Goal: Information Seeking & Learning: Check status

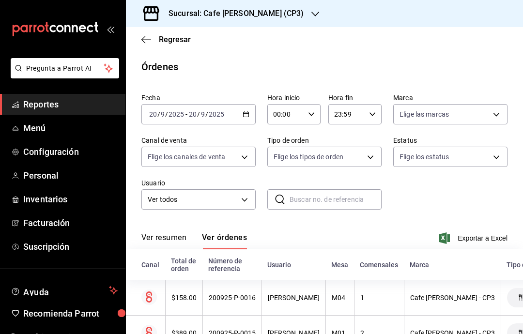
scroll to position [107, 0]
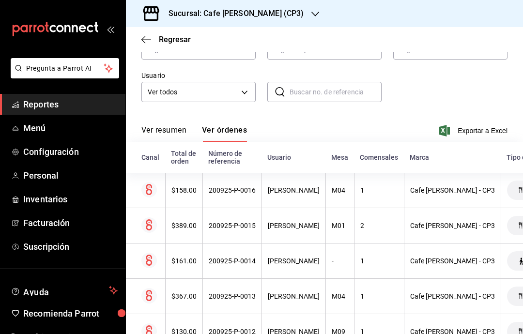
click at [143, 40] on icon "button" at bounding box center [146, 39] width 10 height 9
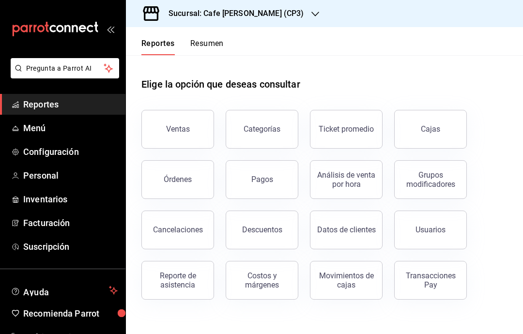
click at [200, 129] on button "Ventas" at bounding box center [177, 129] width 73 height 39
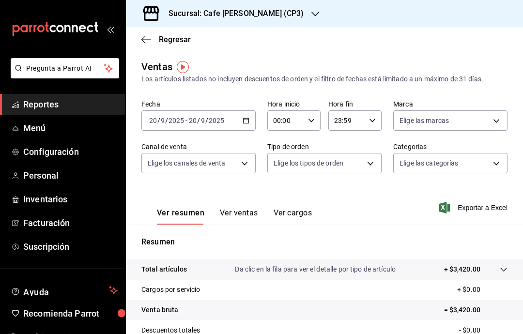
click at [149, 36] on icon "button" at bounding box center [146, 39] width 10 height 9
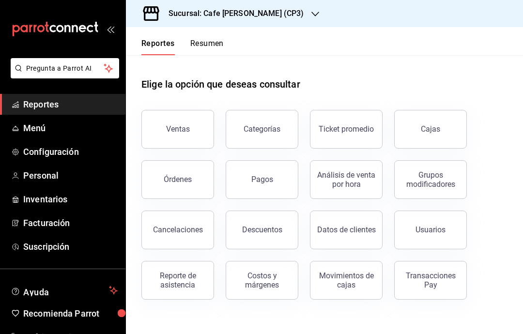
click at [193, 170] on button "Órdenes" at bounding box center [177, 179] width 73 height 39
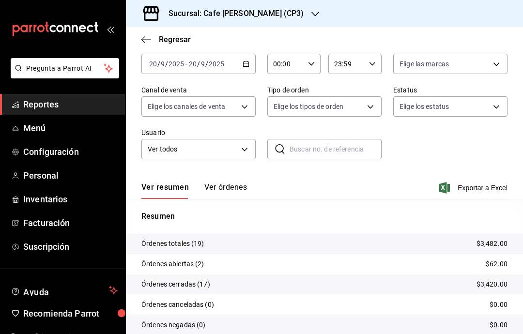
scroll to position [50, 0]
click at [235, 190] on button "Ver órdenes" at bounding box center [225, 191] width 43 height 16
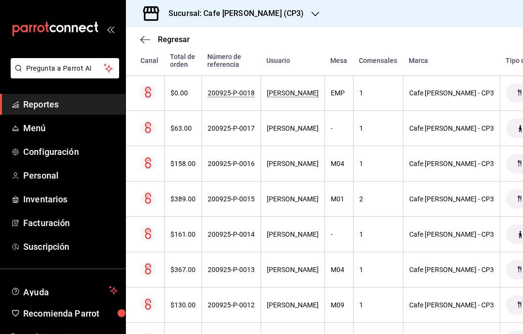
scroll to position [258, 1]
click at [245, 199] on div "200925-P-0015" at bounding box center [231, 200] width 47 height 8
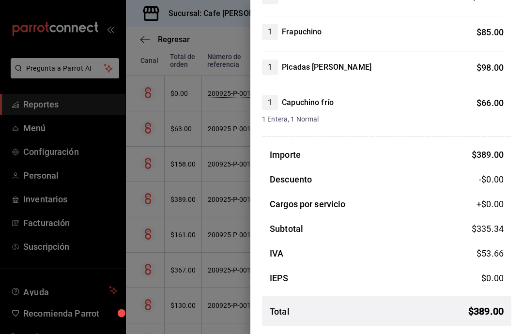
scroll to position [125, 0]
click at [212, 73] on div at bounding box center [261, 167] width 523 height 334
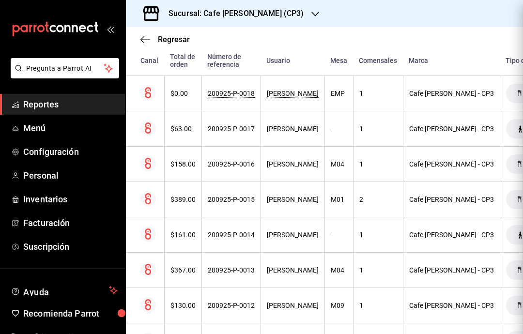
scroll to position [0, 0]
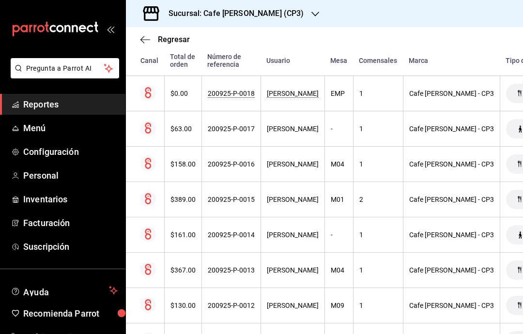
click at [311, 12] on icon "button" at bounding box center [315, 14] width 8 height 8
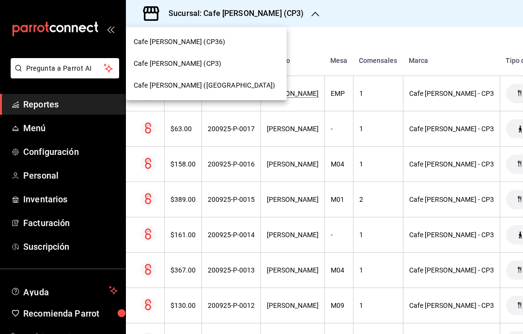
click at [240, 88] on div "Cafe [PERSON_NAME] ([GEOGRAPHIC_DATA])" at bounding box center [206, 85] width 145 height 10
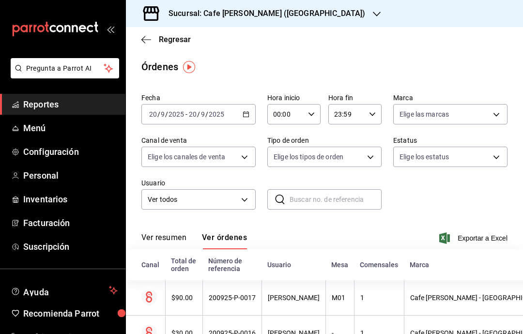
click at [150, 37] on icon "button" at bounding box center [146, 39] width 10 height 9
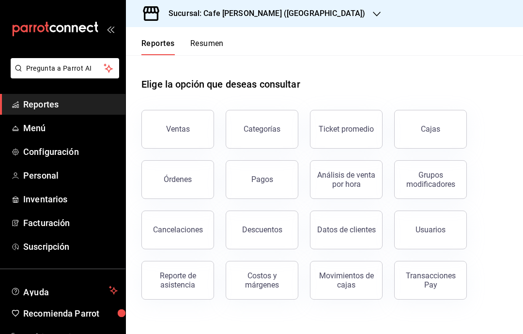
click at [195, 130] on button "Ventas" at bounding box center [177, 129] width 73 height 39
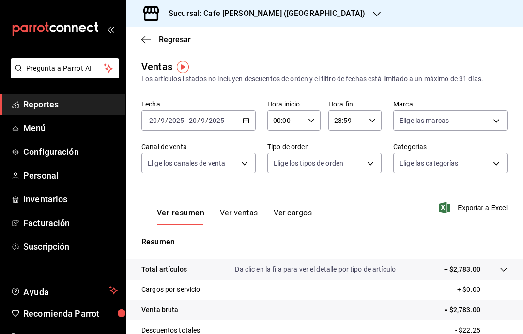
click at [148, 38] on icon "button" at bounding box center [146, 39] width 10 height 9
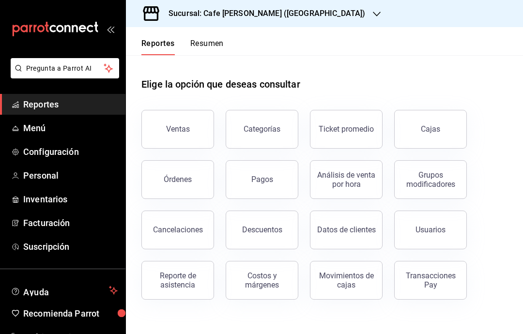
click at [191, 178] on button "Órdenes" at bounding box center [177, 179] width 73 height 39
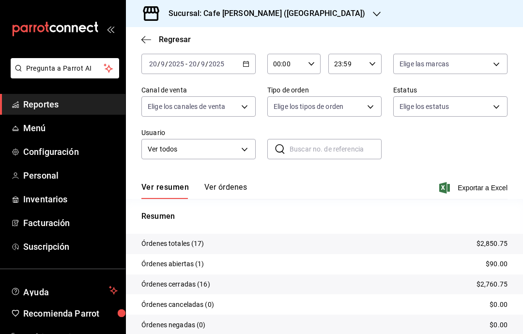
scroll to position [50, 0]
click at [235, 187] on button "Ver órdenes" at bounding box center [225, 191] width 43 height 16
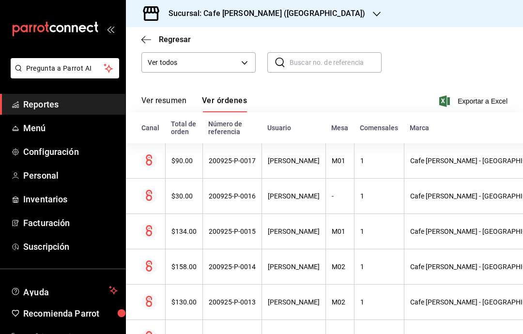
click at [293, 162] on div "[PERSON_NAME]" at bounding box center [294, 161] width 52 height 8
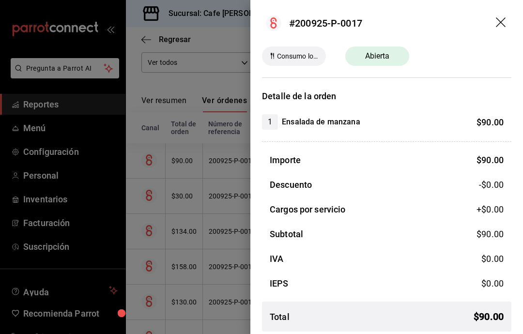
click at [232, 205] on div at bounding box center [261, 167] width 523 height 334
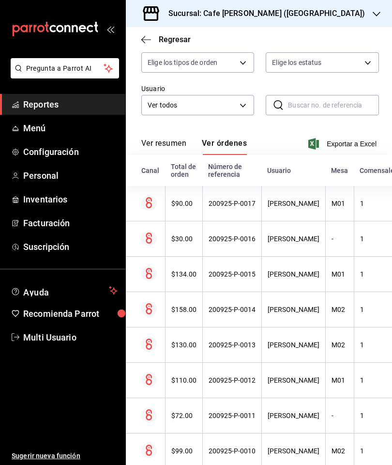
click at [293, 199] on th "[PERSON_NAME]" at bounding box center [293, 203] width 64 height 35
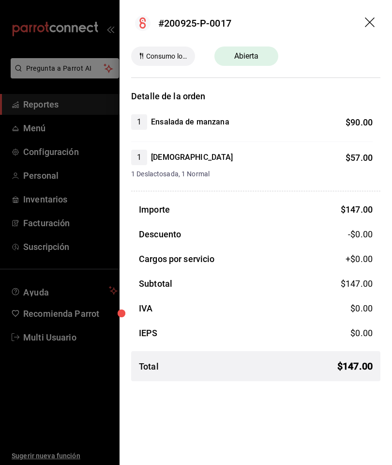
click at [376, 15] on header "#200925-P-0017" at bounding box center [256, 23] width 273 height 46
click at [370, 24] on icon "drag" at bounding box center [371, 23] width 12 height 12
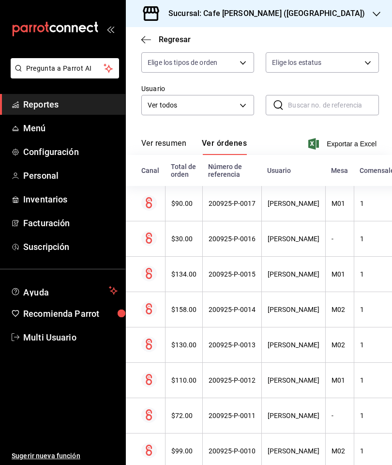
click at [236, 205] on div "200925-P-0017" at bounding box center [232, 203] width 47 height 8
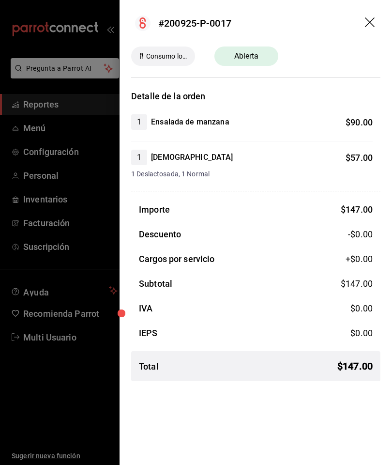
click at [245, 59] on span "Abierta" at bounding box center [246, 56] width 36 height 12
click at [368, 26] on icon "drag" at bounding box center [371, 23] width 12 height 12
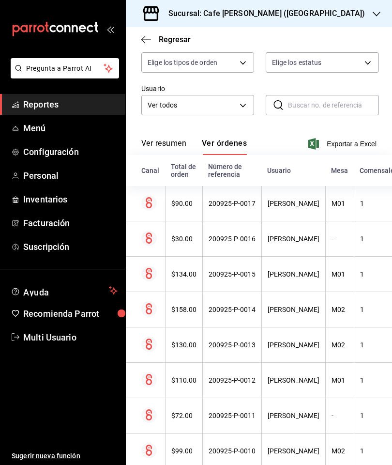
click at [392, 72] on div "Fecha [DATE] [DATE] - [DATE] [DATE] Hora inicio 00:00 Hora inicio Hora fin 23:5…" at bounding box center [259, 372] width 266 height 838
click at [391, 88] on div "Fecha [DATE] [DATE] - [DATE] [DATE] Hora inicio 00:00 Hora inicio Hora fin 23:5…" at bounding box center [259, 372] width 266 height 838
click at [284, 207] on div "[PERSON_NAME]" at bounding box center [294, 203] width 52 height 8
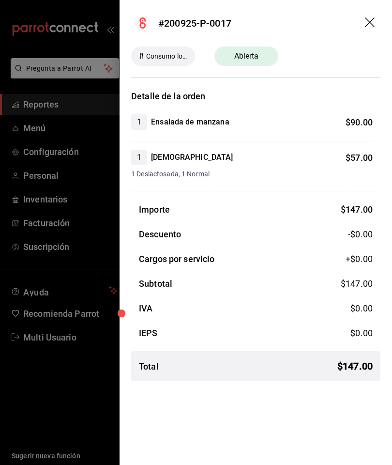
click at [365, 24] on icon "drag" at bounding box center [371, 23] width 12 height 12
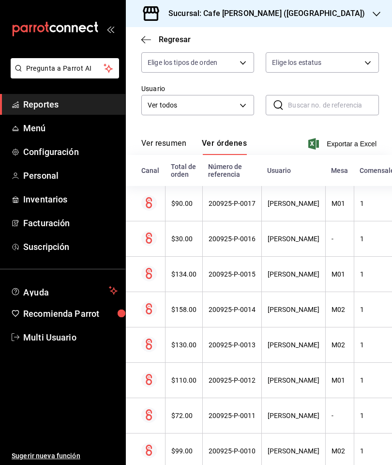
click at [182, 196] on th "$90.00" at bounding box center [183, 203] width 37 height 35
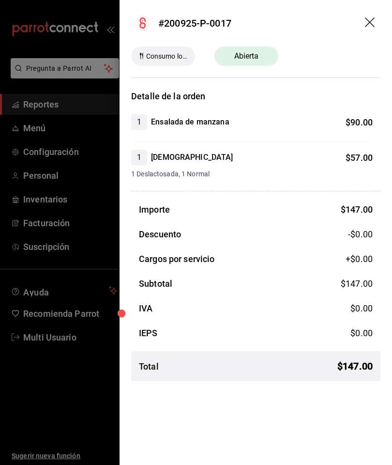
click at [373, 19] on icon "drag" at bounding box center [370, 22] width 10 height 10
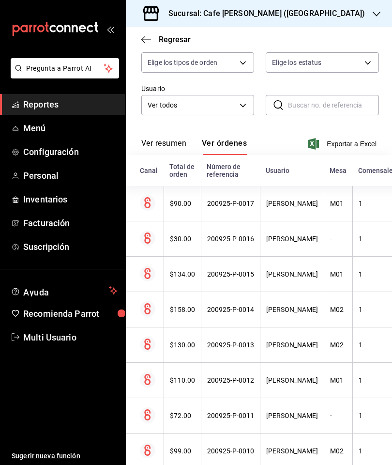
scroll to position [0, 2]
click at [159, 133] on div "Ver resumen Ver órdenes Exportar a Excel" at bounding box center [258, 141] width 235 height 28
click at [161, 140] on button "Ver resumen" at bounding box center [163, 146] width 45 height 16
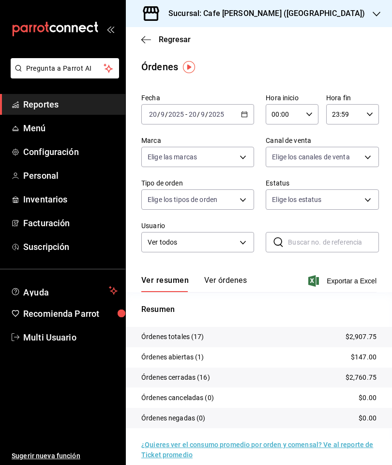
click at [221, 276] on button "Ver órdenes" at bounding box center [225, 283] width 43 height 16
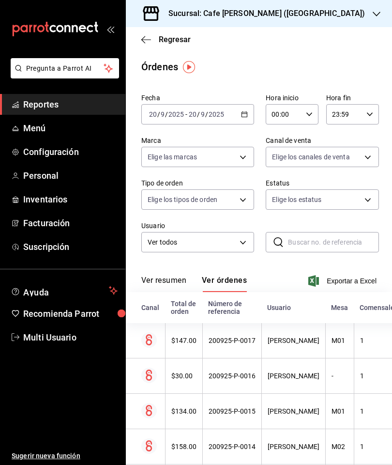
click at [391, 334] on th "1" at bounding box center [379, 446] width 50 height 35
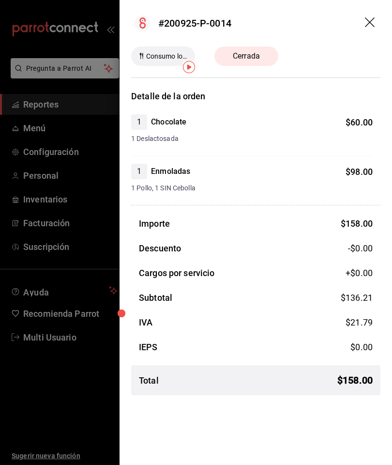
click at [391, 177] on div "Detalle de la orden 1 Chocolate $ 60.00 1 Deslactosada 1 Enmoladas $ 98.00 1 Po…" at bounding box center [256, 246] width 273 height 313
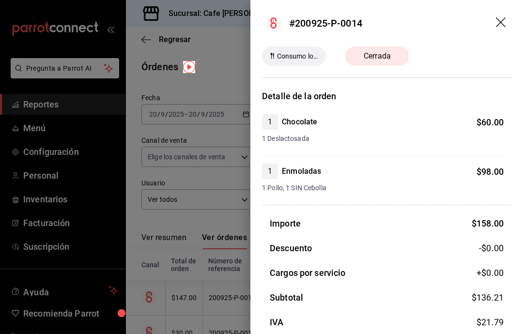
click at [200, 190] on div at bounding box center [261, 167] width 523 height 334
